Goal: Communication & Community: Answer question/provide support

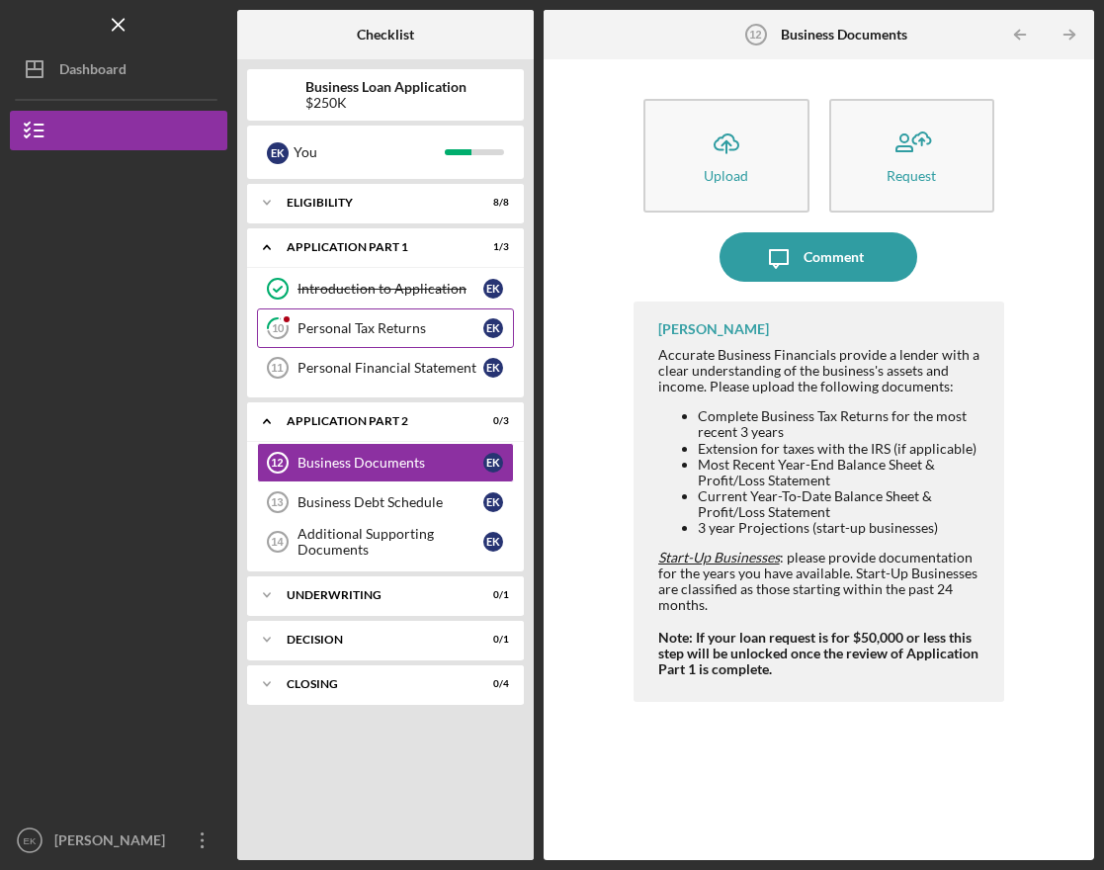
click at [392, 322] on div "Personal Tax Returns" at bounding box center [390, 328] width 186 height 16
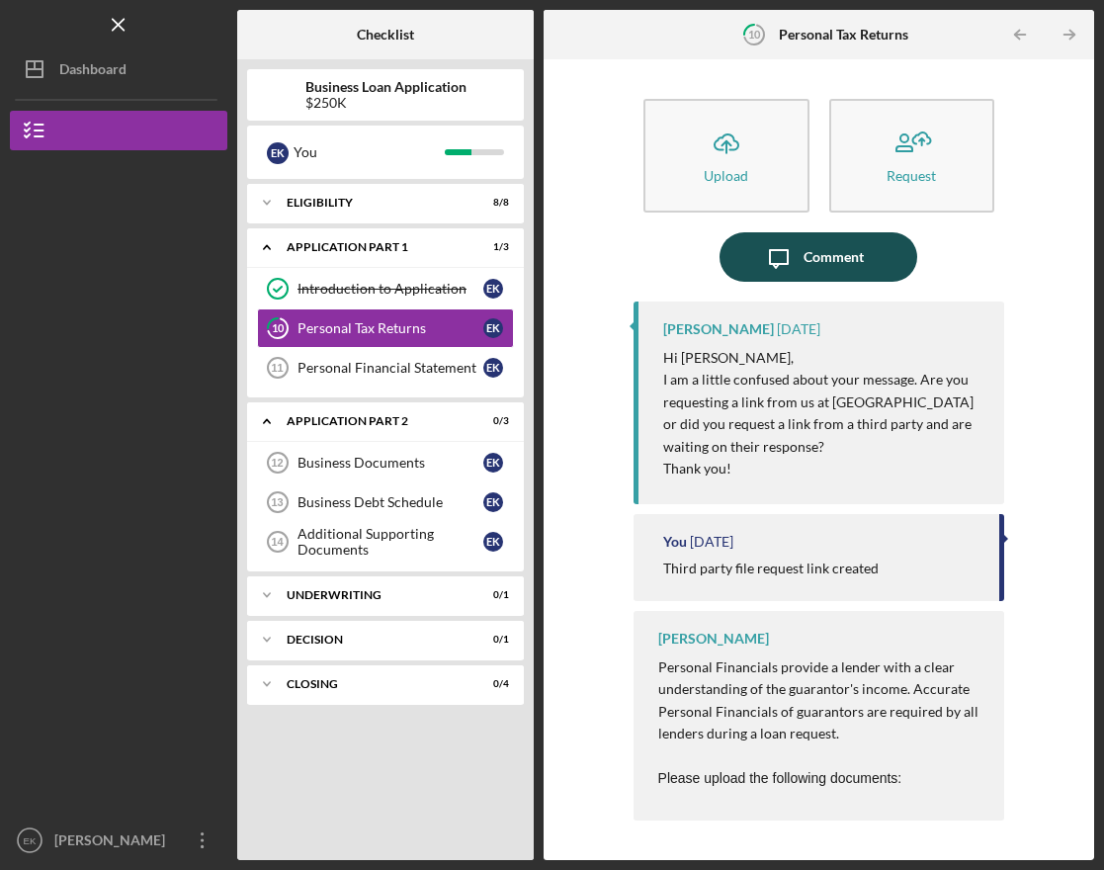
click at [811, 261] on div "Comment" at bounding box center [833, 256] width 60 height 49
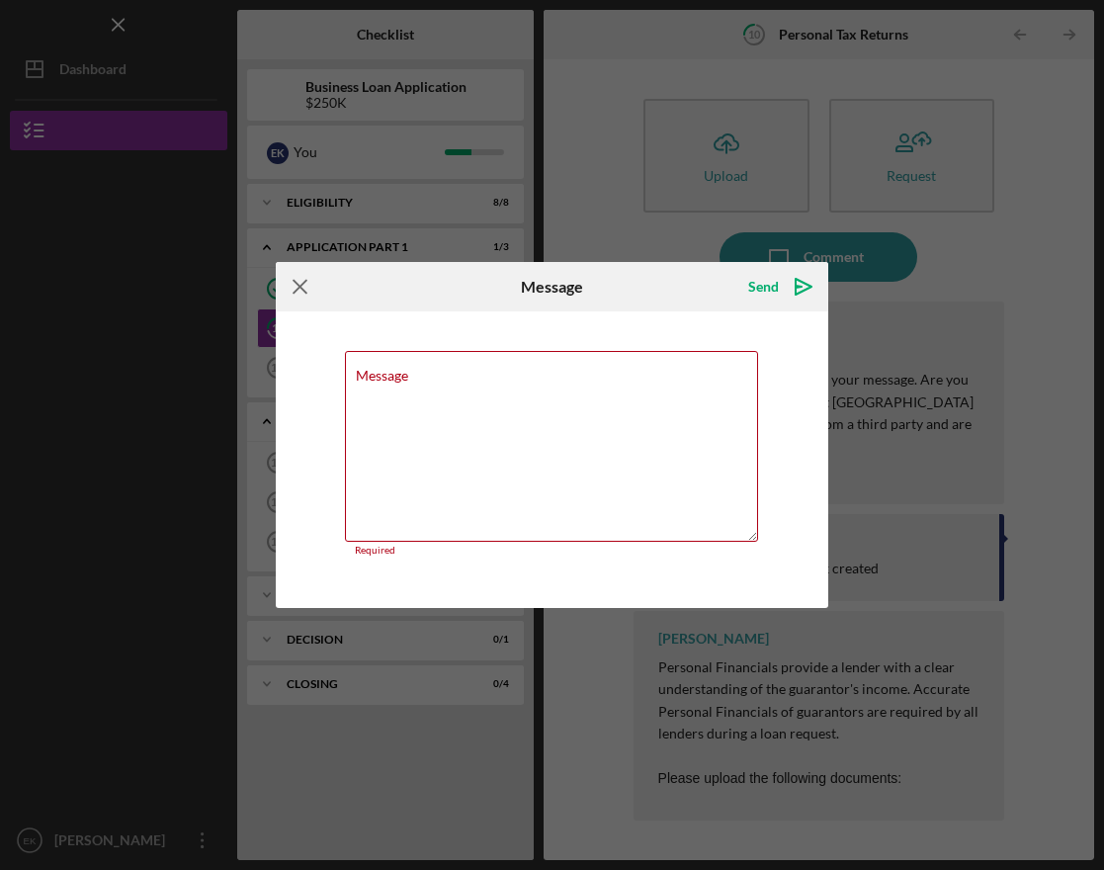
click at [282, 294] on icon "Icon/Menu Close" at bounding box center [300, 286] width 49 height 49
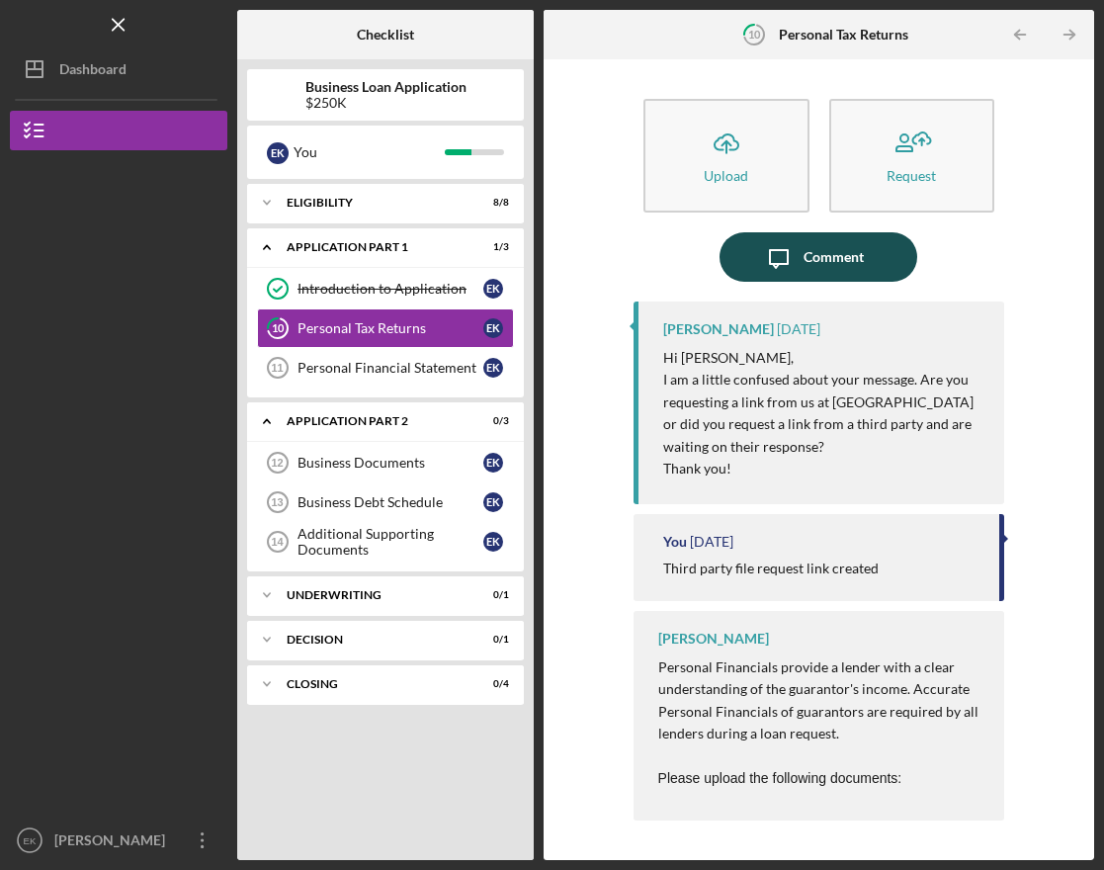
click at [827, 273] on div "Comment" at bounding box center [833, 256] width 60 height 49
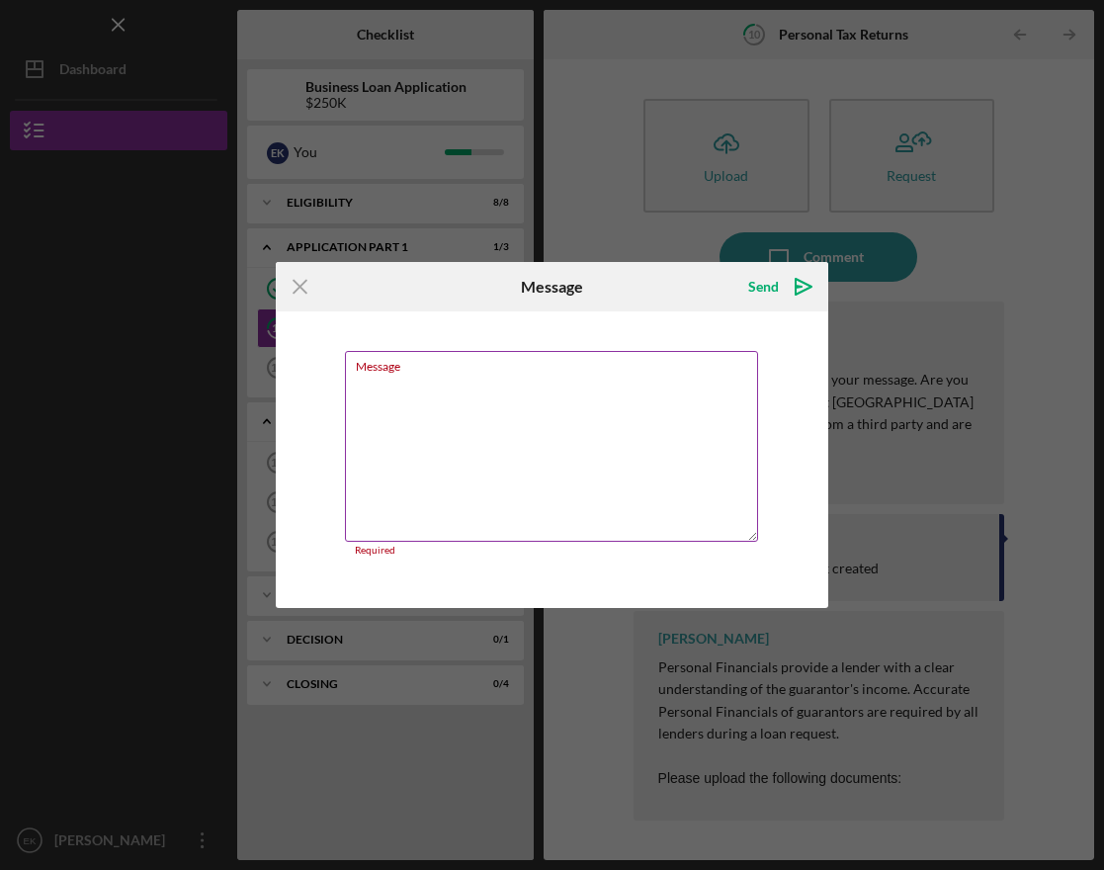
click at [561, 460] on textarea "Message" at bounding box center [551, 446] width 413 height 191
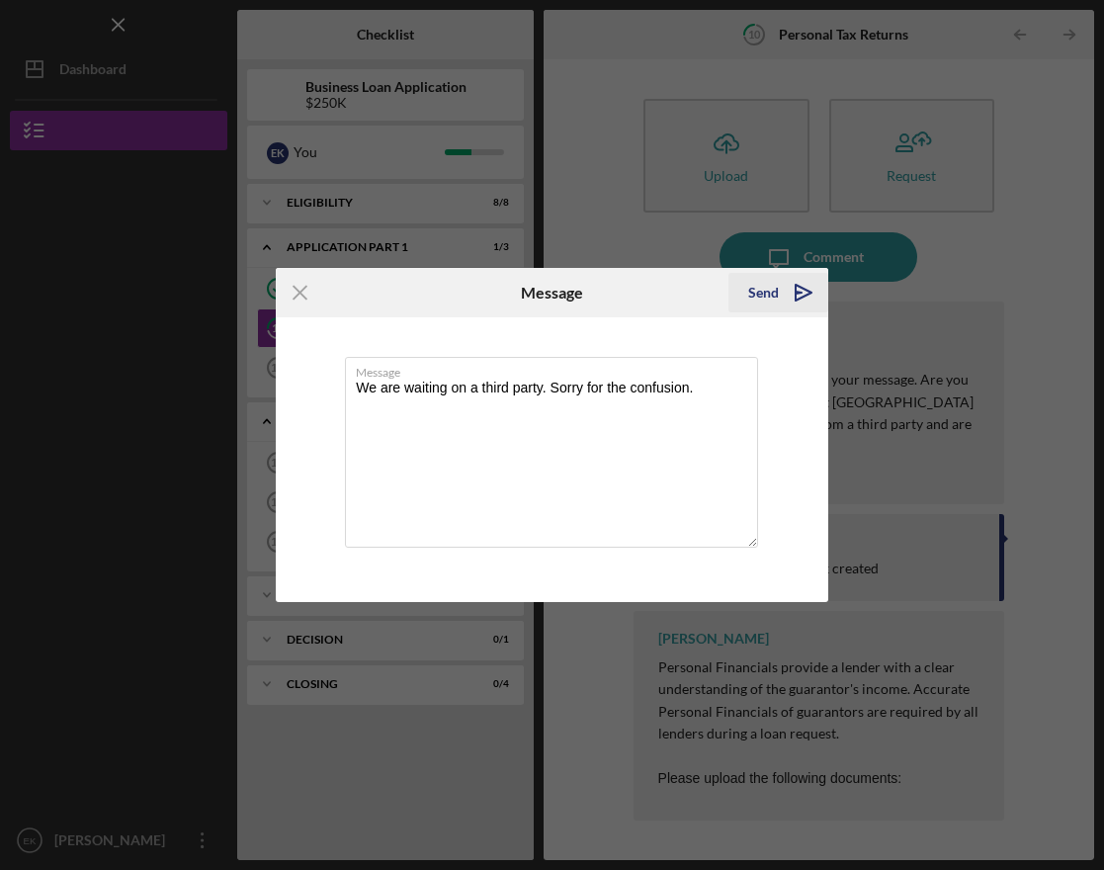
type textarea "We are waiting on a third party. Sorry for the confusion."
click at [774, 284] on div "Send" at bounding box center [763, 293] width 31 height 40
